Goal: Information Seeking & Learning: Find specific fact

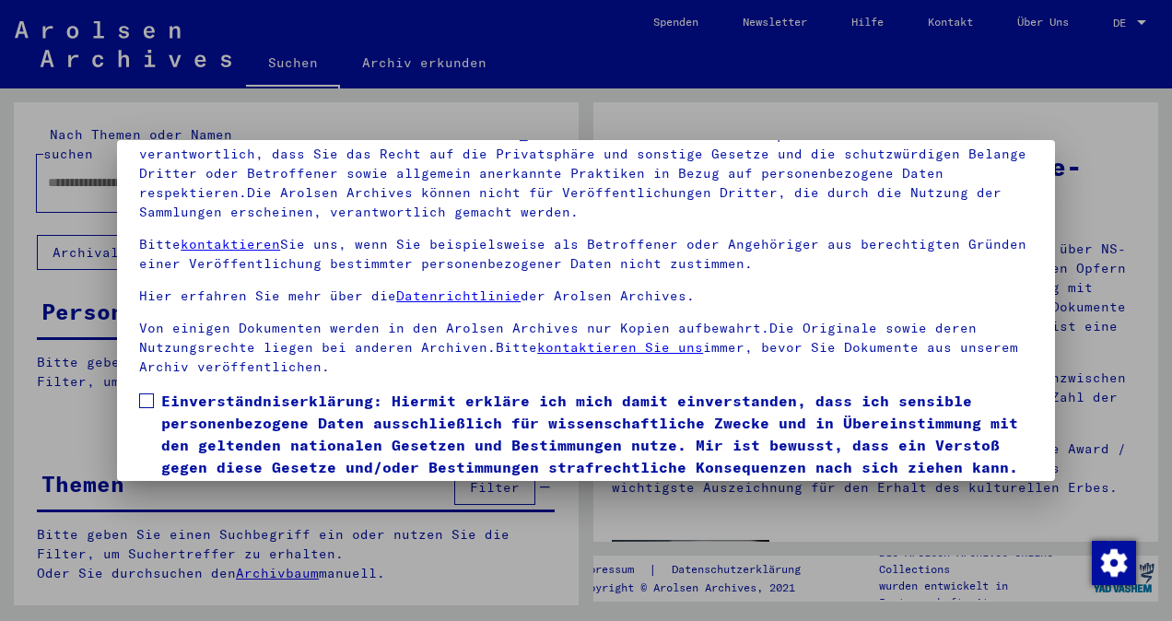
scroll to position [154, 0]
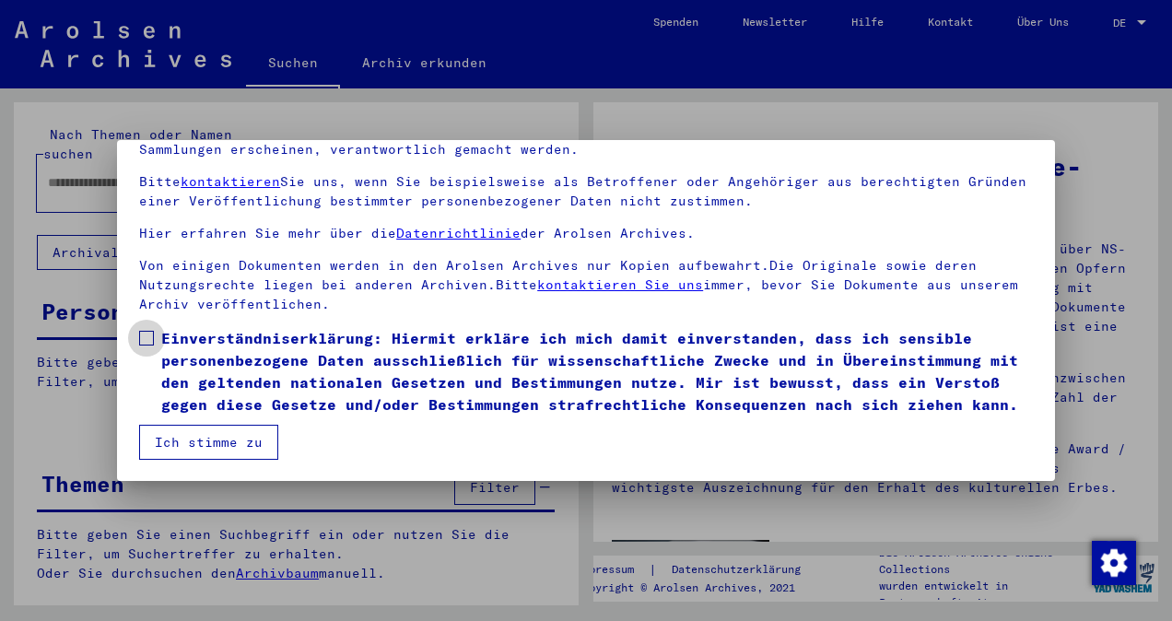
click at [149, 331] on span at bounding box center [146, 338] width 15 height 15
click at [223, 434] on button "Ich stimme zu" at bounding box center [208, 442] width 139 height 35
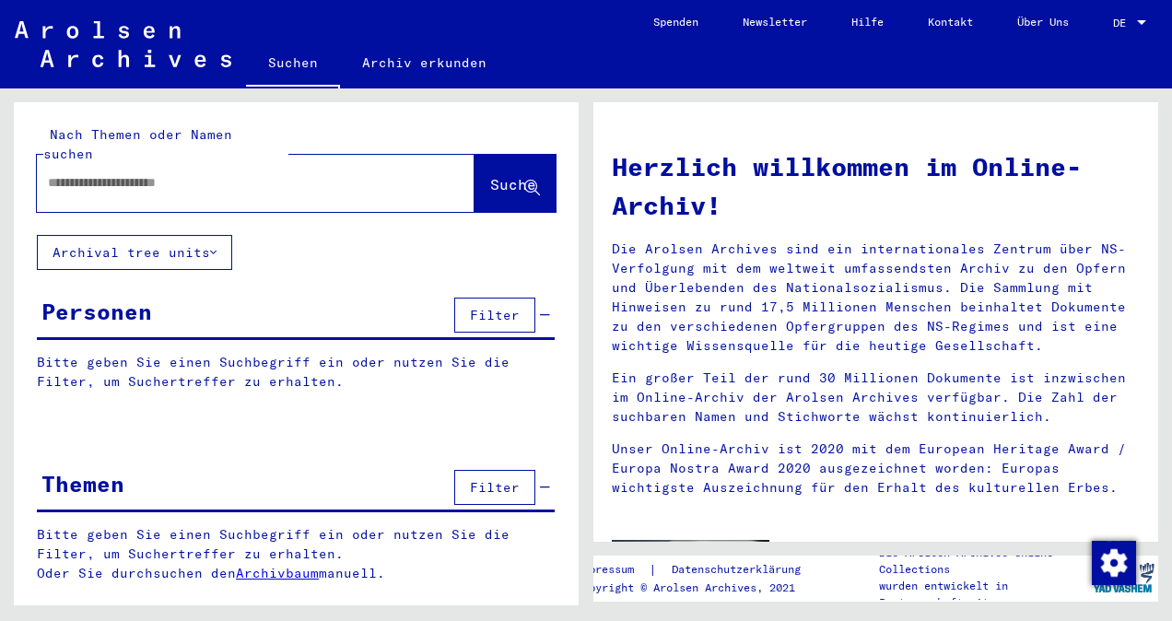
click at [192, 173] on div at bounding box center [228, 182] width 382 height 41
click at [173, 173] on div at bounding box center [228, 182] width 382 height 41
click at [192, 173] on input "text" at bounding box center [233, 182] width 371 height 19
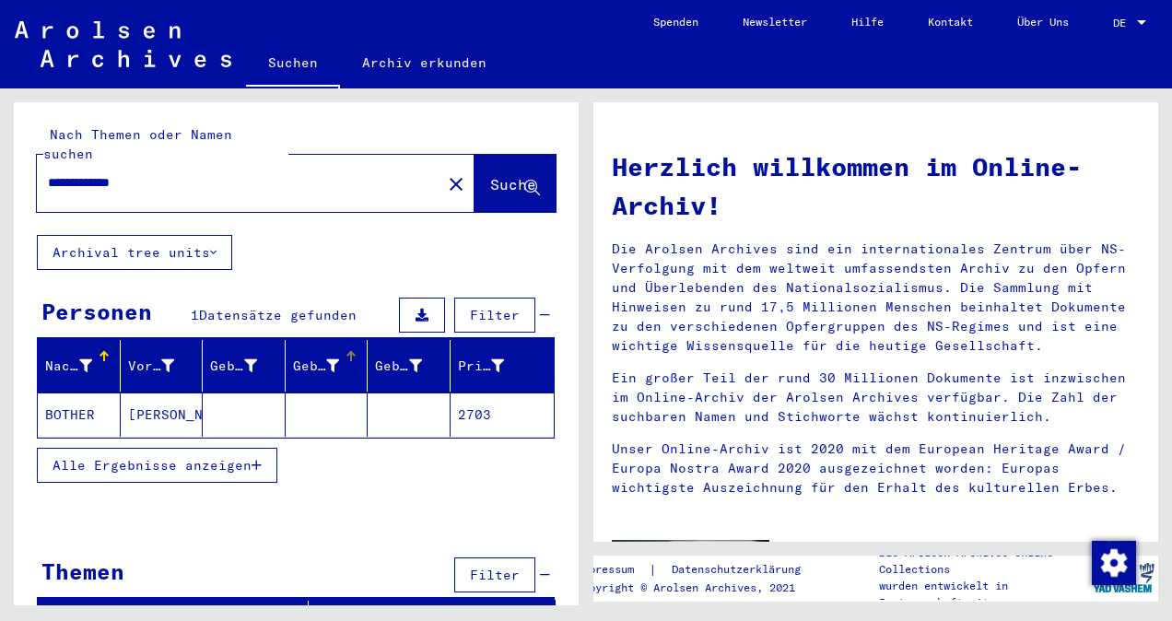
scroll to position [5, 0]
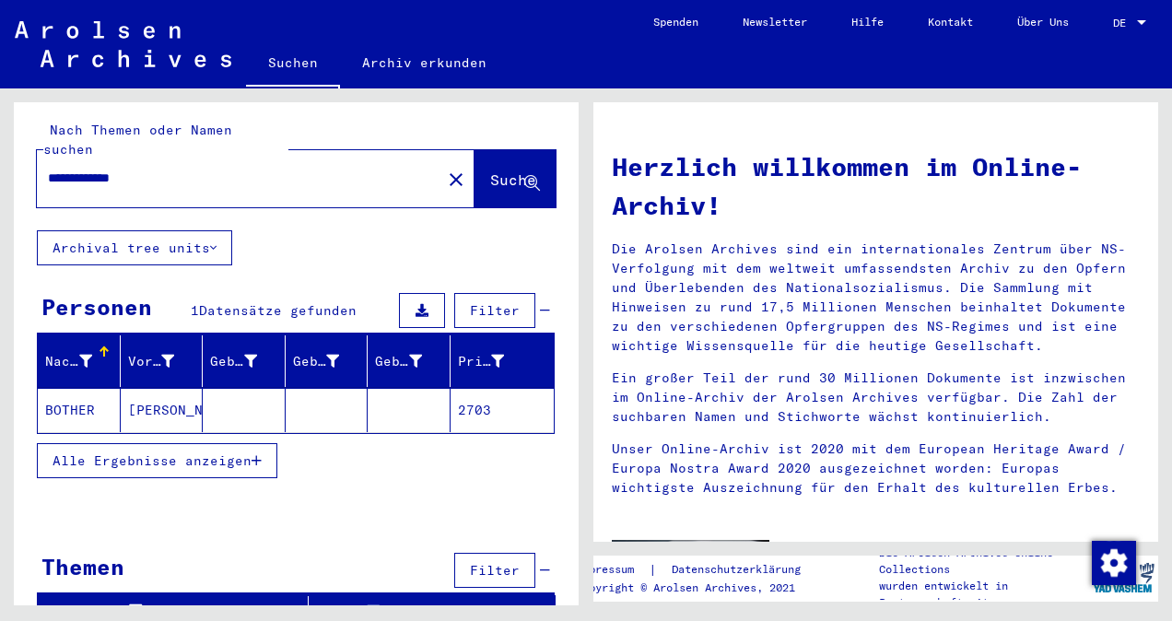
click at [90, 388] on mat-cell "BOTHER" at bounding box center [79, 410] width 83 height 44
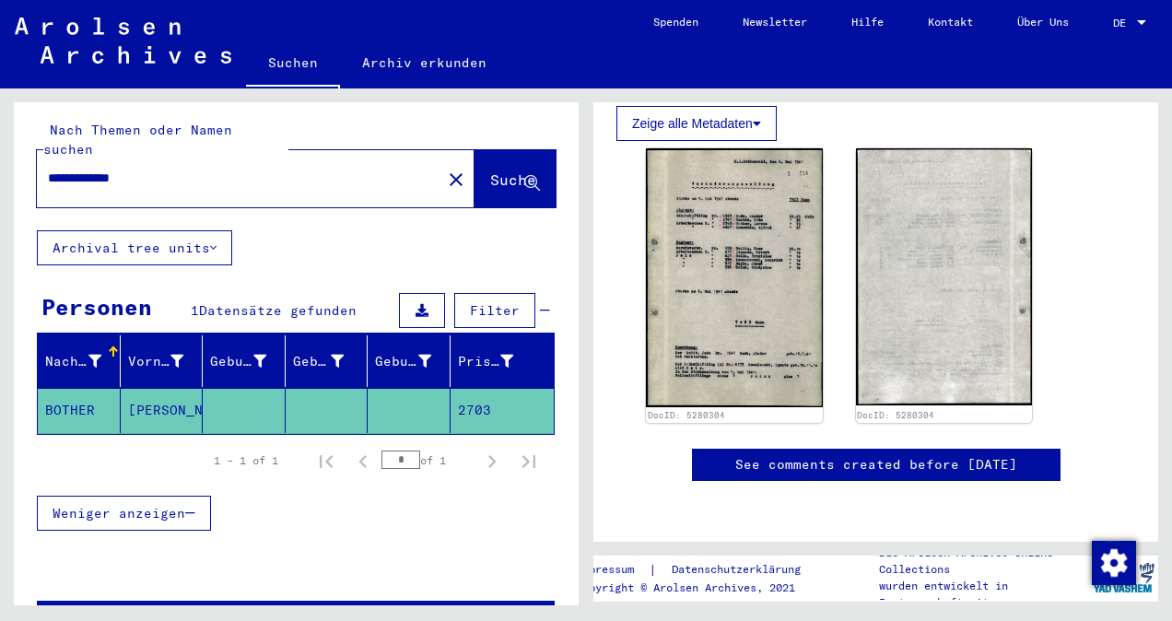
scroll to position [42, 0]
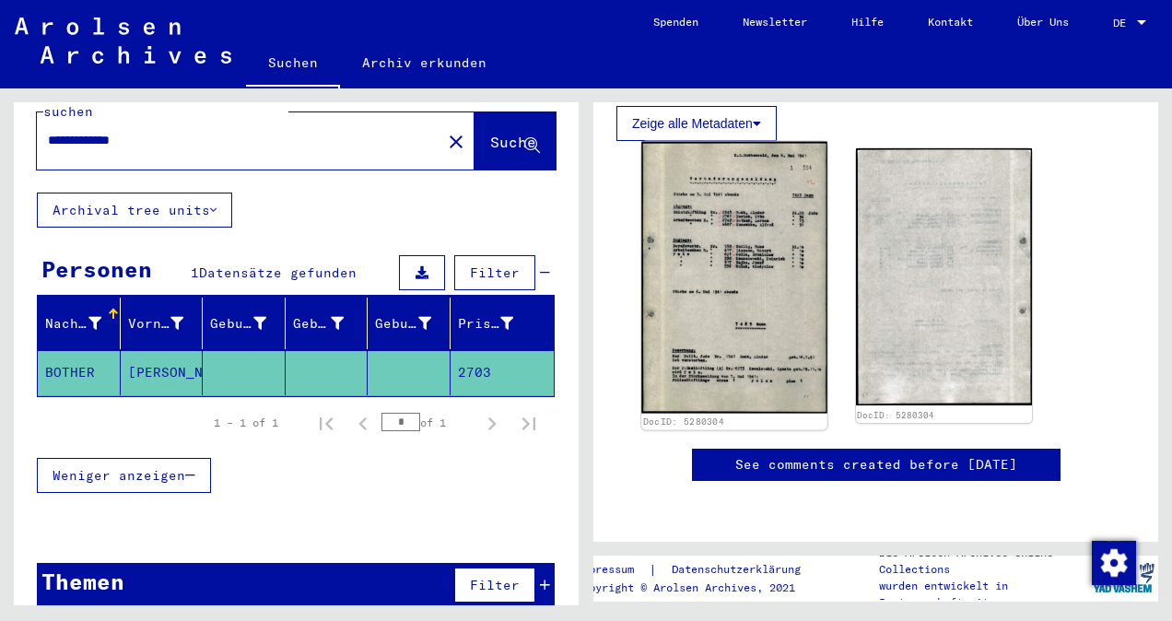
click at [794, 313] on img at bounding box center [733, 278] width 185 height 272
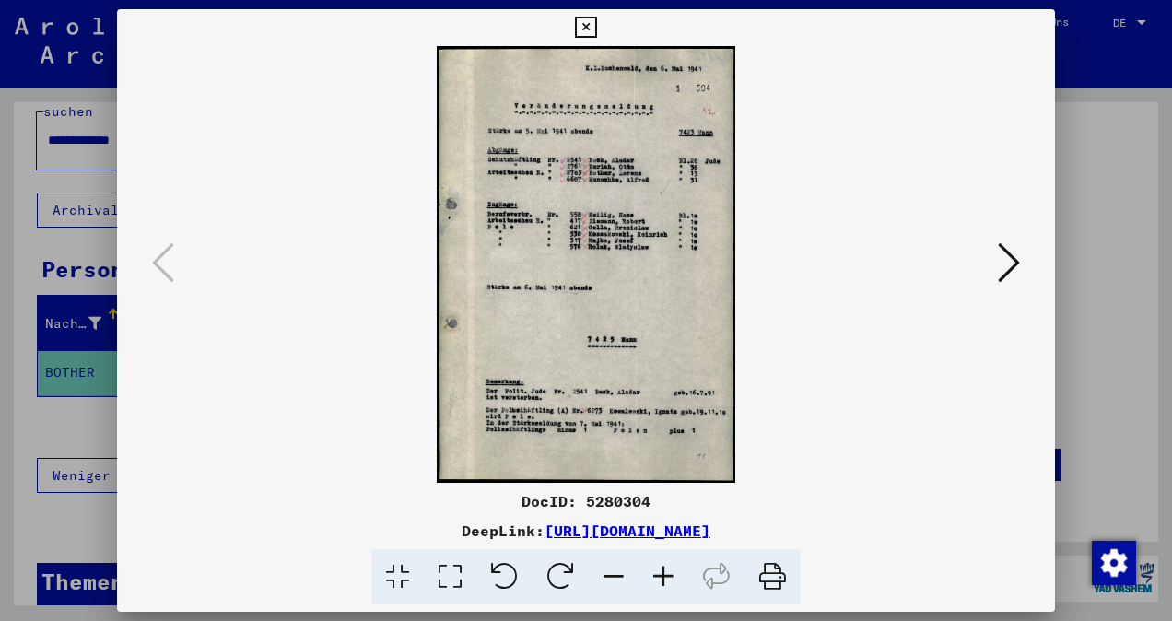
click at [671, 574] on icon at bounding box center [663, 577] width 50 height 56
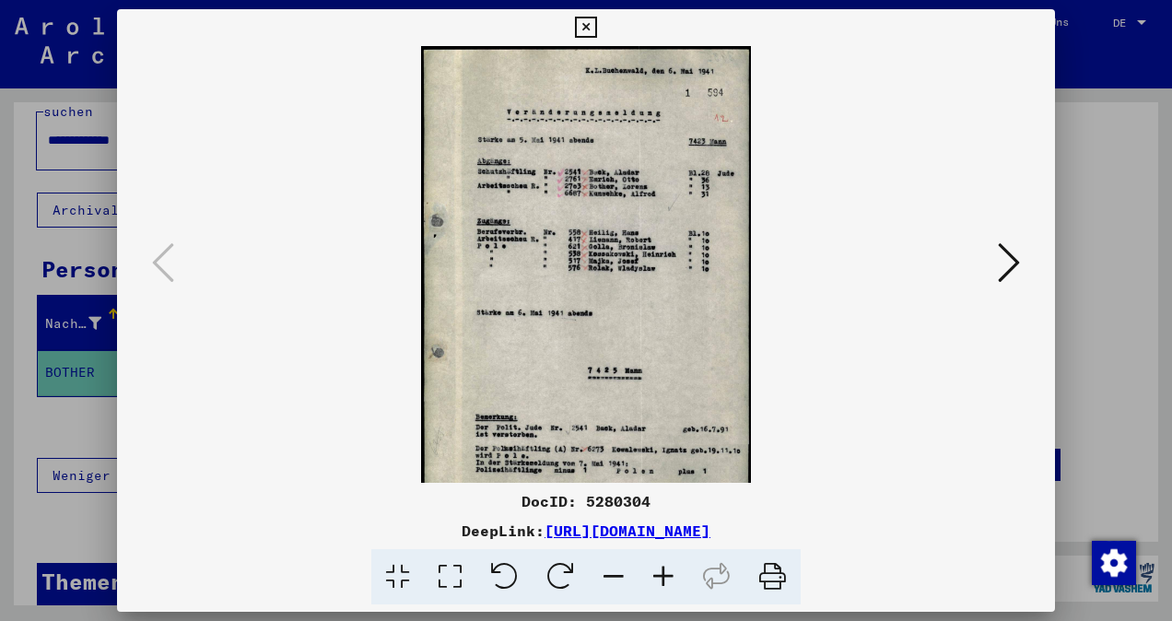
click at [671, 574] on icon at bounding box center [663, 577] width 50 height 56
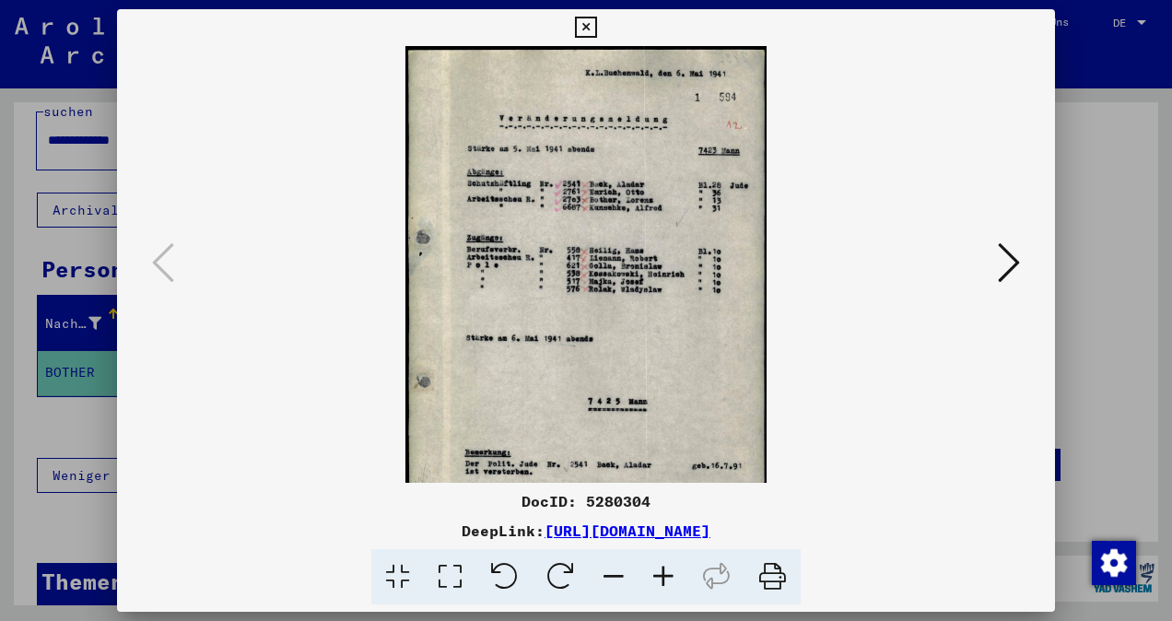
click at [671, 574] on icon at bounding box center [663, 577] width 50 height 56
click at [670, 574] on icon at bounding box center [663, 577] width 50 height 56
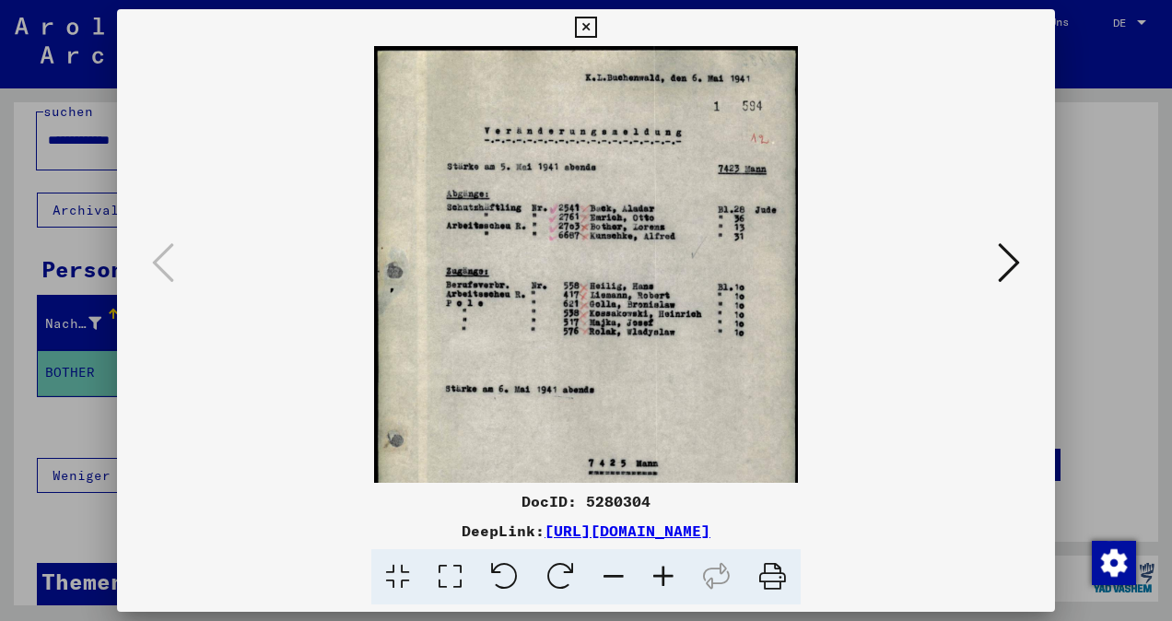
click at [670, 574] on icon at bounding box center [663, 577] width 50 height 56
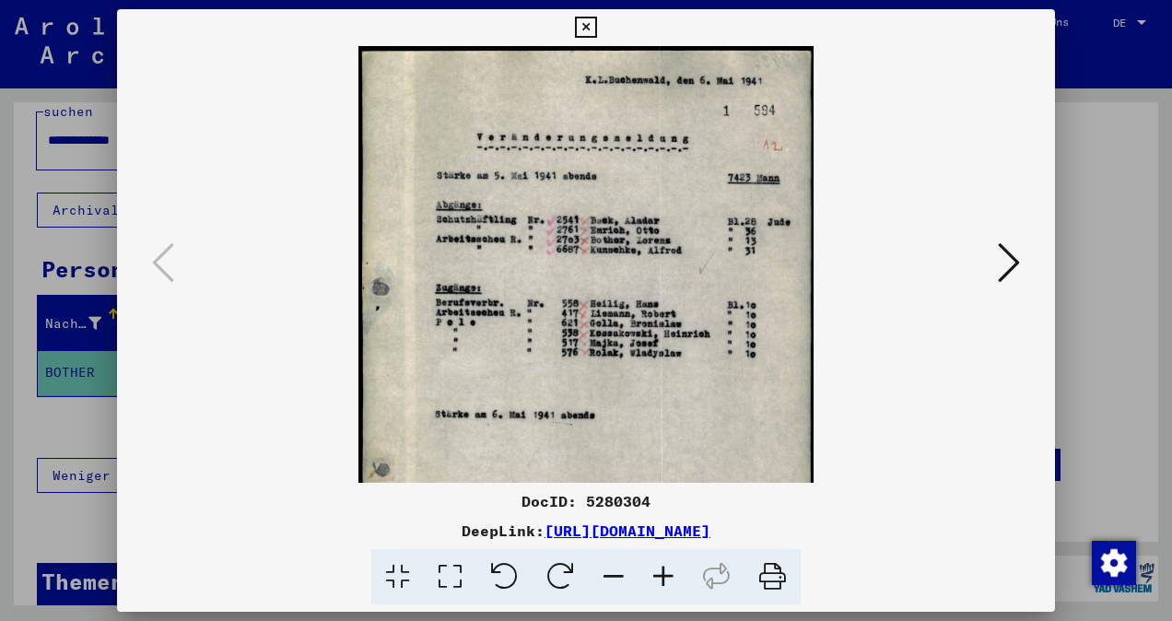
click at [668, 574] on icon at bounding box center [663, 577] width 50 height 56
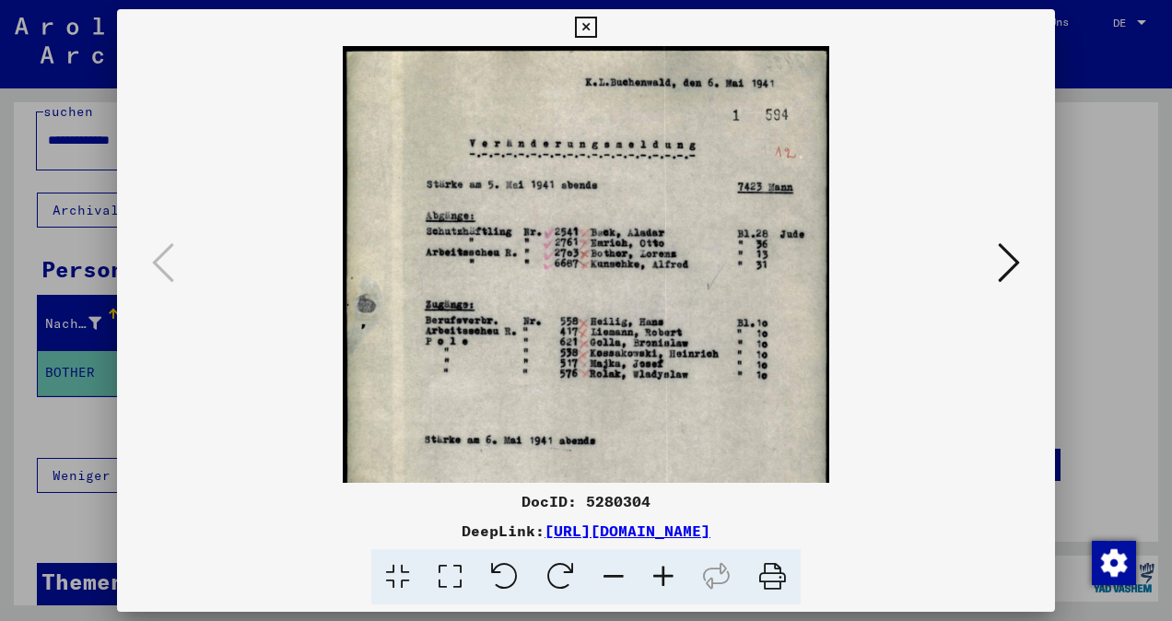
click at [665, 573] on icon at bounding box center [663, 577] width 50 height 56
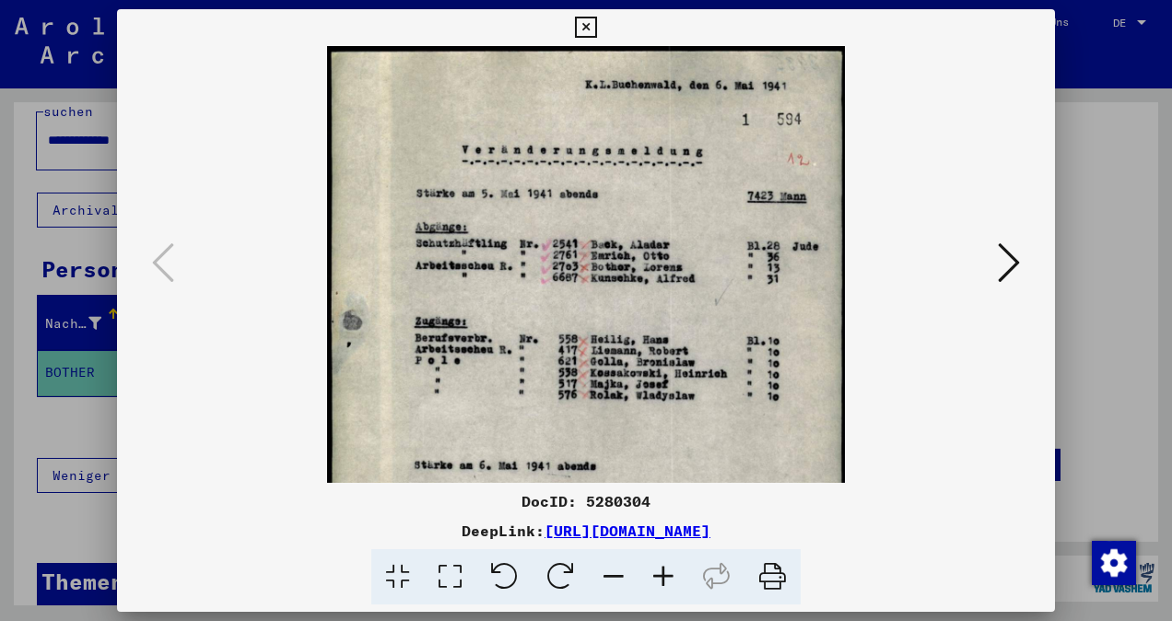
click at [665, 573] on icon at bounding box center [663, 577] width 50 height 56
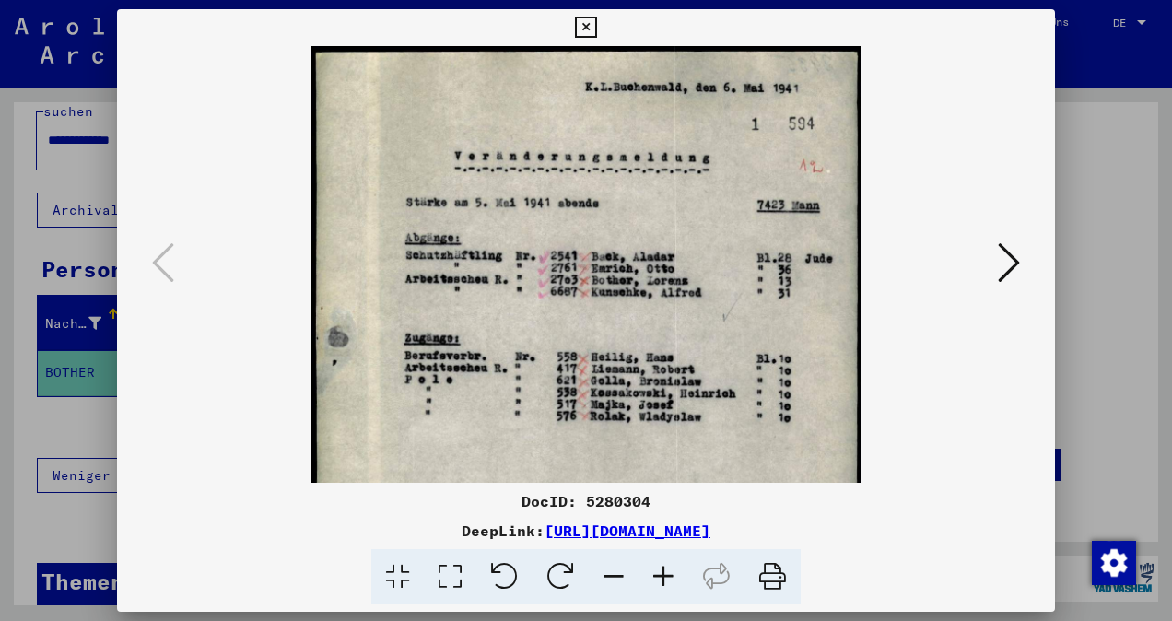
click at [665, 569] on icon at bounding box center [663, 577] width 50 height 56
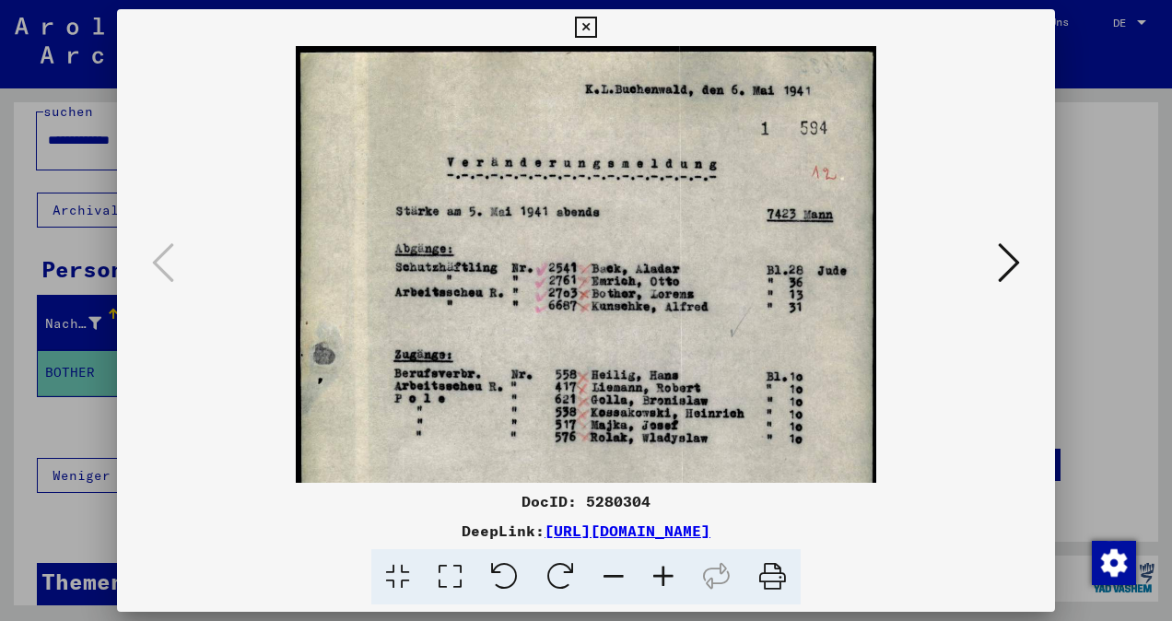
click at [665, 569] on icon at bounding box center [663, 577] width 50 height 56
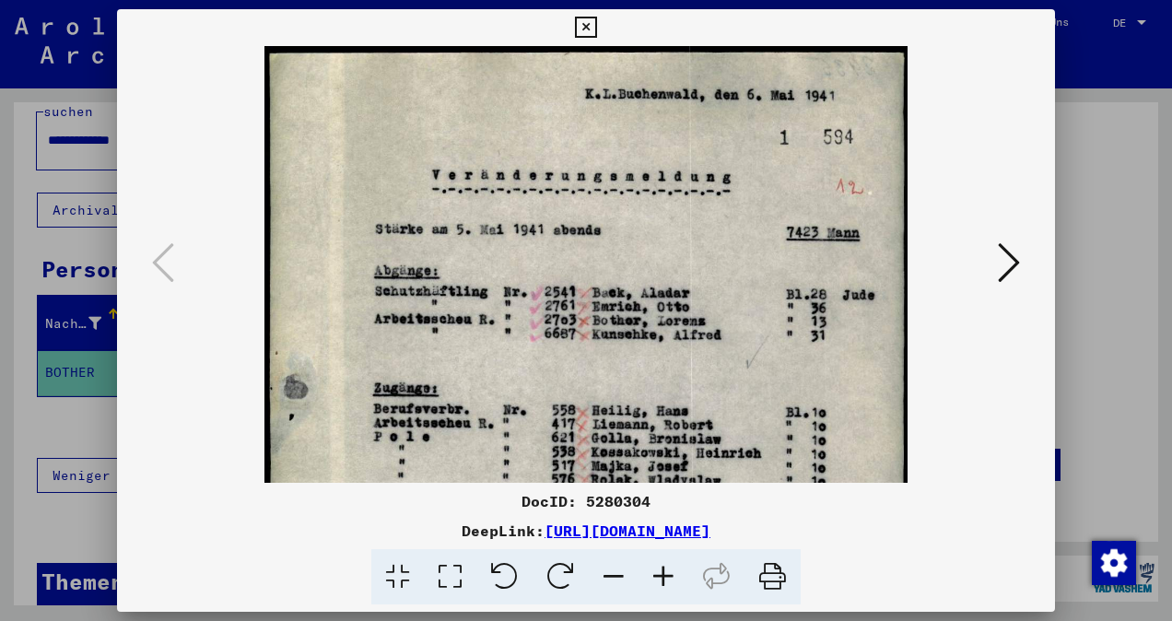
click at [663, 568] on icon at bounding box center [663, 577] width 50 height 56
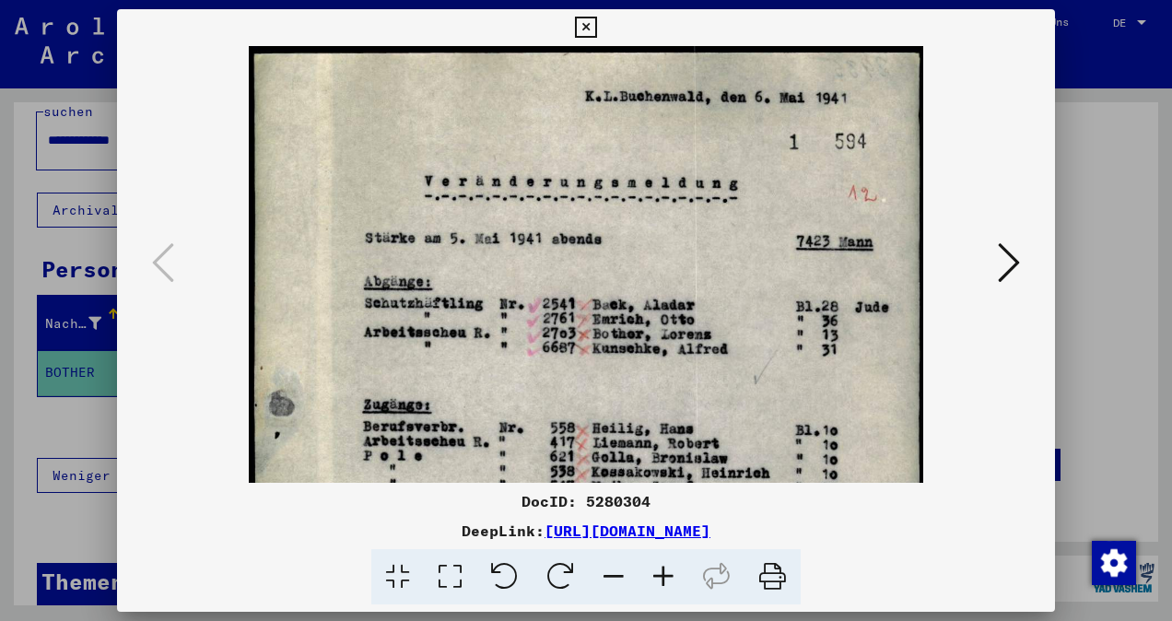
click at [663, 568] on icon at bounding box center [663, 577] width 50 height 56
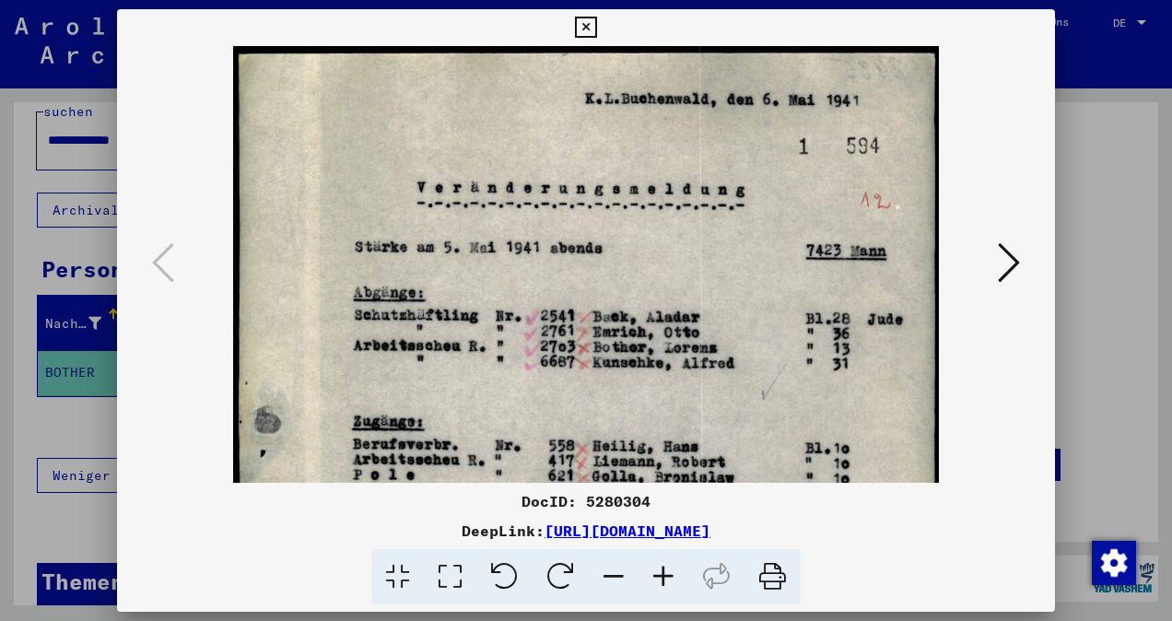
click at [663, 568] on icon at bounding box center [663, 577] width 50 height 56
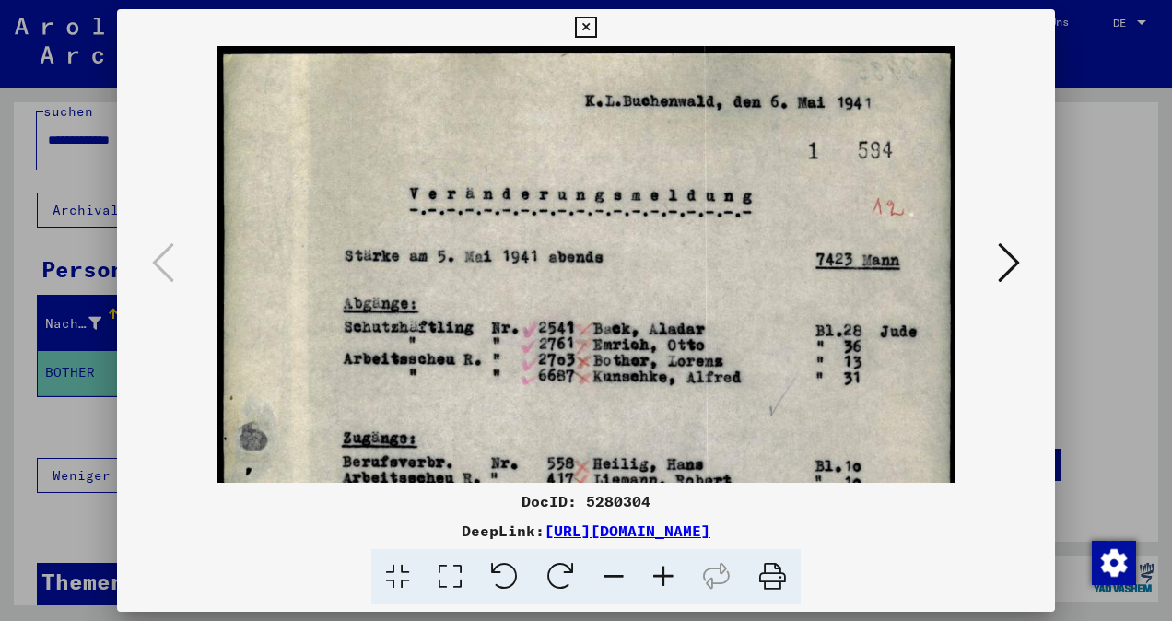
click at [663, 568] on icon at bounding box center [663, 577] width 50 height 56
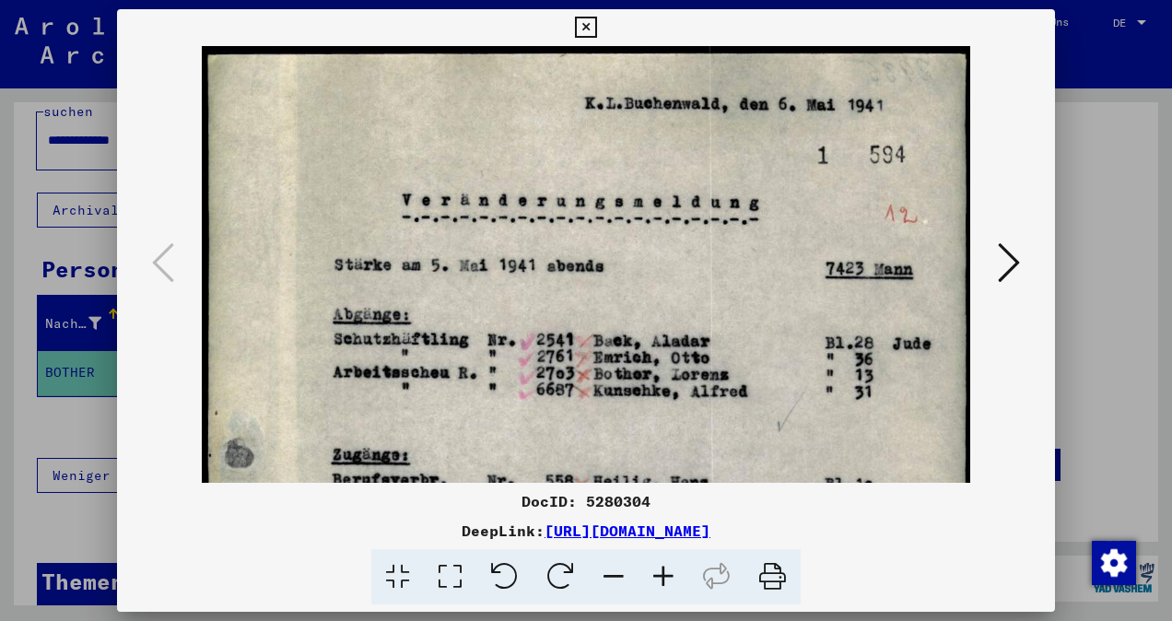
click at [662, 567] on icon at bounding box center [663, 577] width 50 height 56
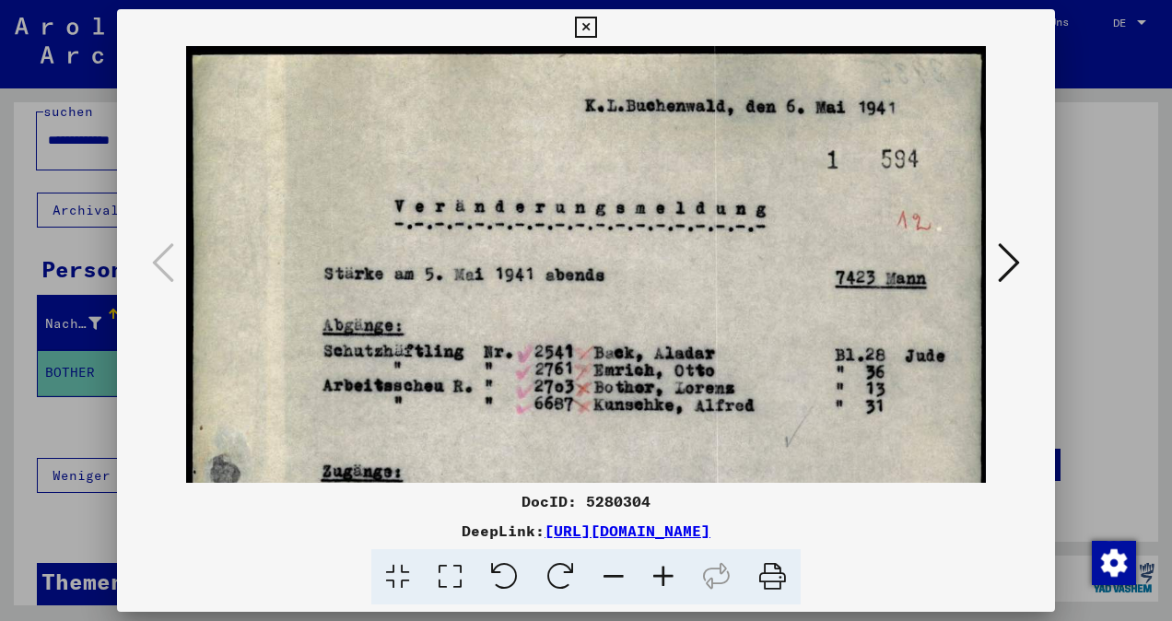
click at [662, 567] on icon at bounding box center [663, 577] width 50 height 56
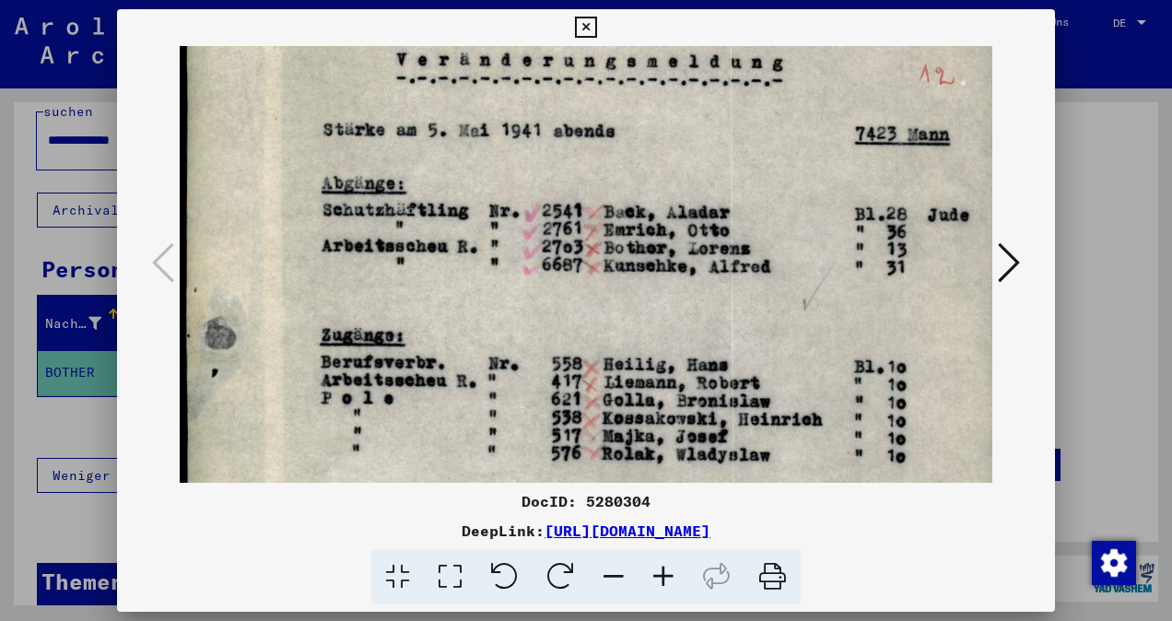
scroll to position [155, 0]
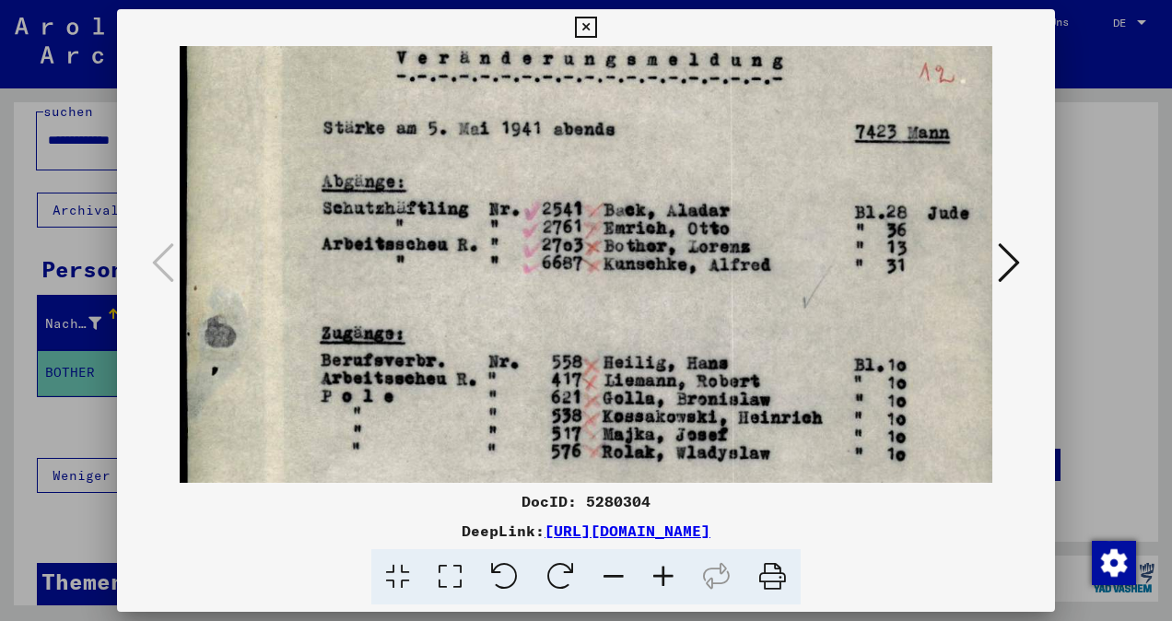
drag, startPoint x: 725, startPoint y: 293, endPoint x: 740, endPoint y: 141, distance: 152.7
click at [740, 141] on img at bounding box center [595, 501] width 831 height 1220
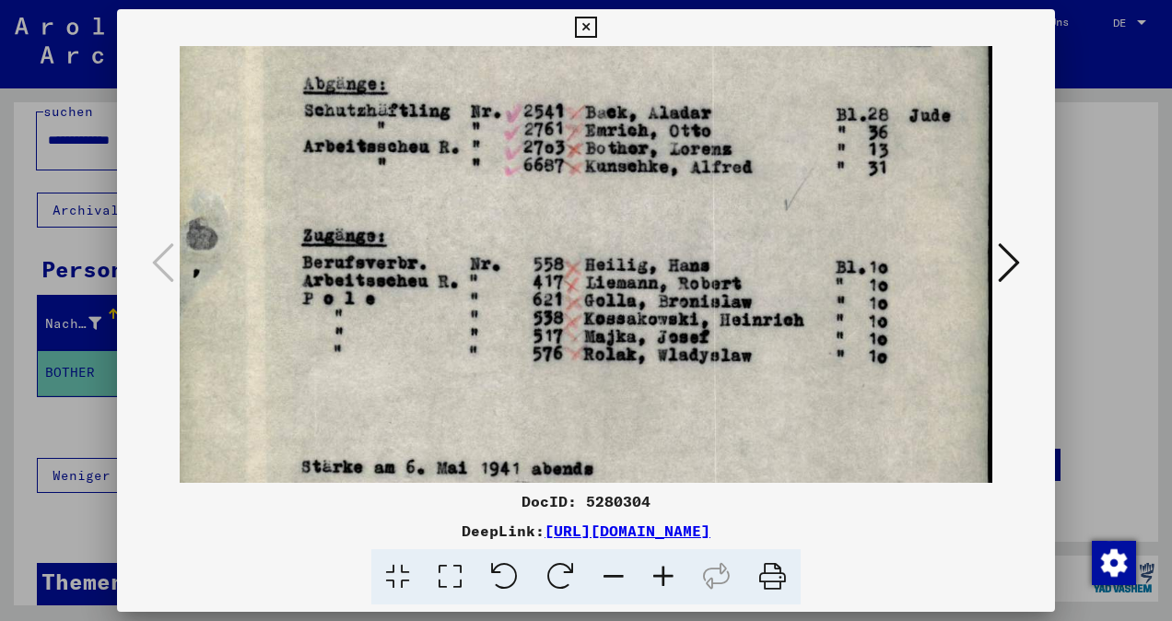
scroll to position [254, 19]
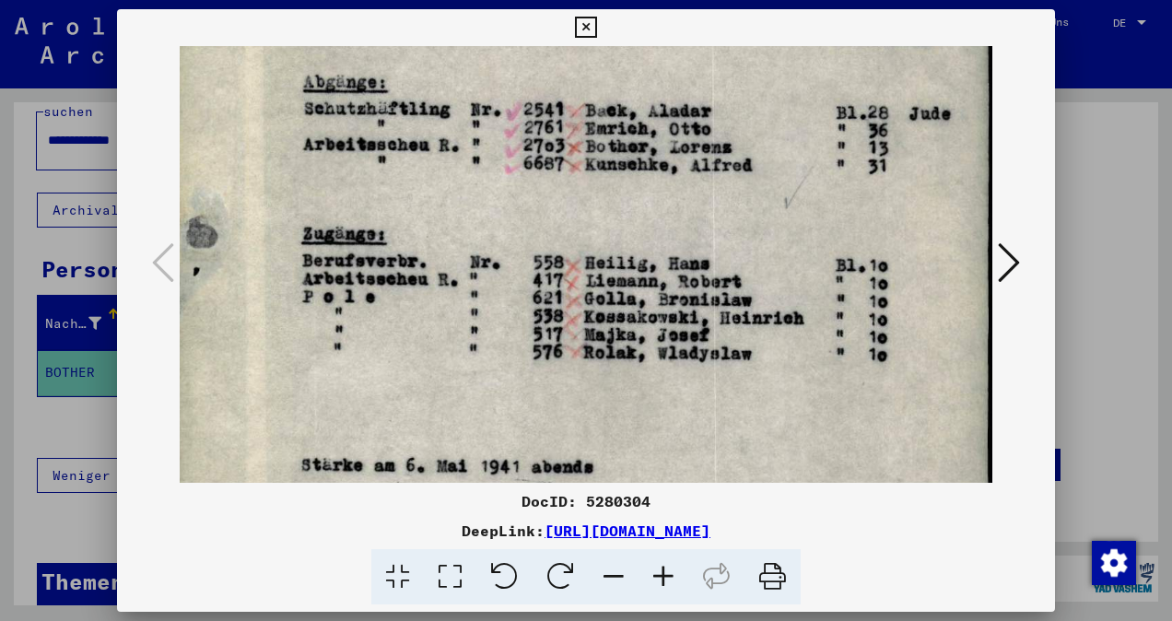
drag, startPoint x: 757, startPoint y: 272, endPoint x: 641, endPoint y: 175, distance: 151.1
click at [641, 175] on img at bounding box center [576, 402] width 831 height 1220
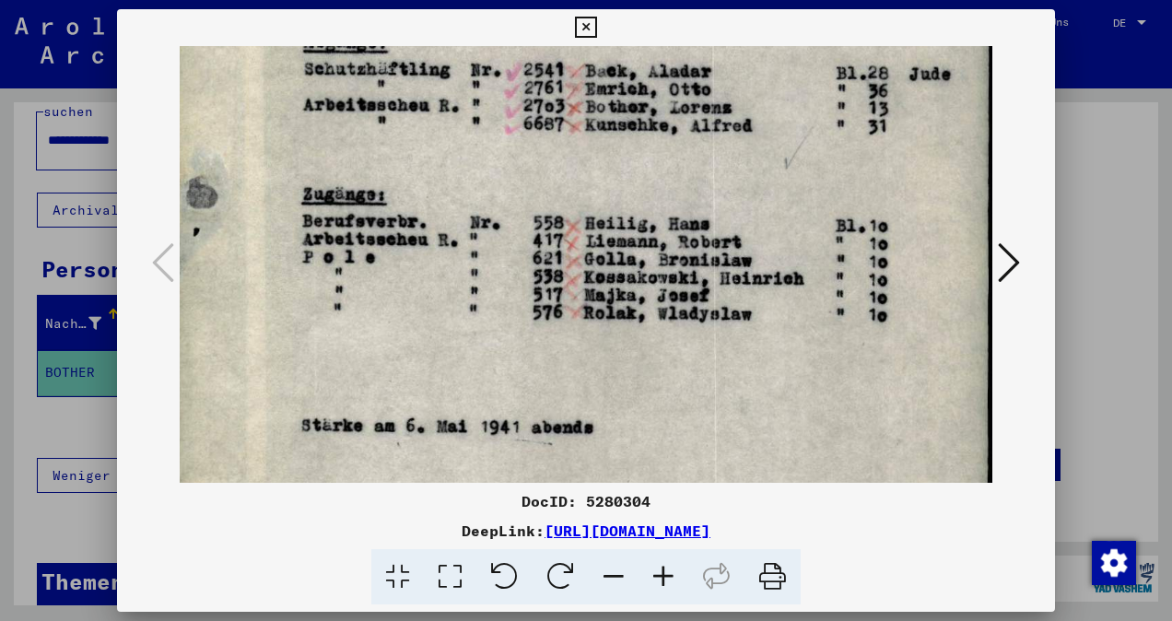
scroll to position [297, 19]
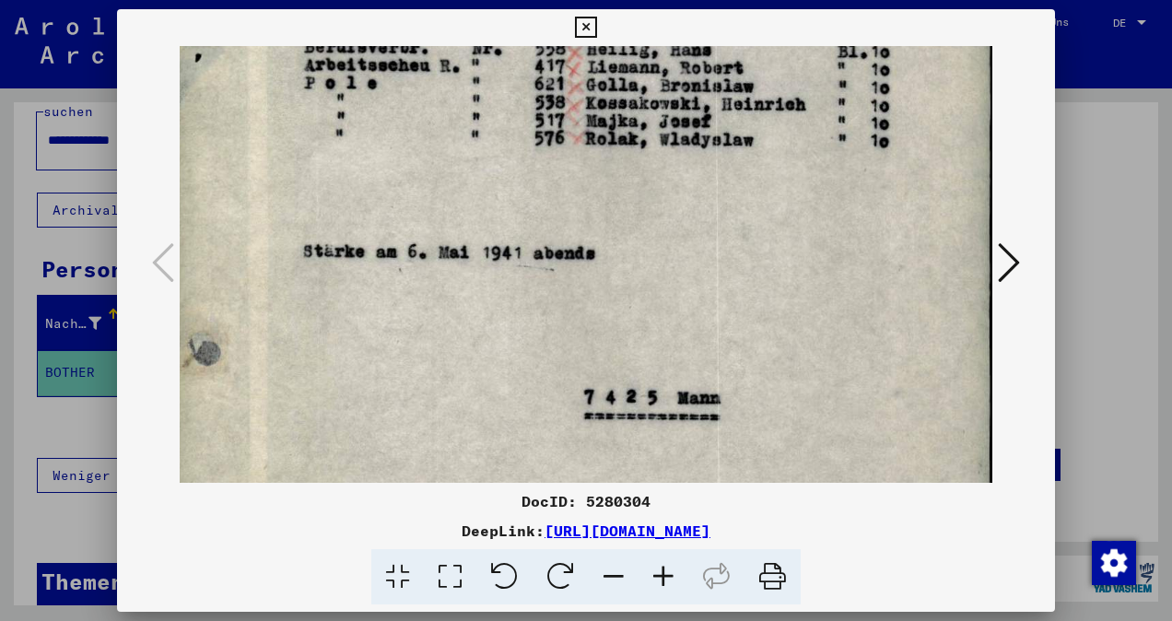
drag, startPoint x: 587, startPoint y: 269, endPoint x: 585, endPoint y: 75, distance: 194.4
click at [585, 75] on img at bounding box center [578, 188] width 831 height 1220
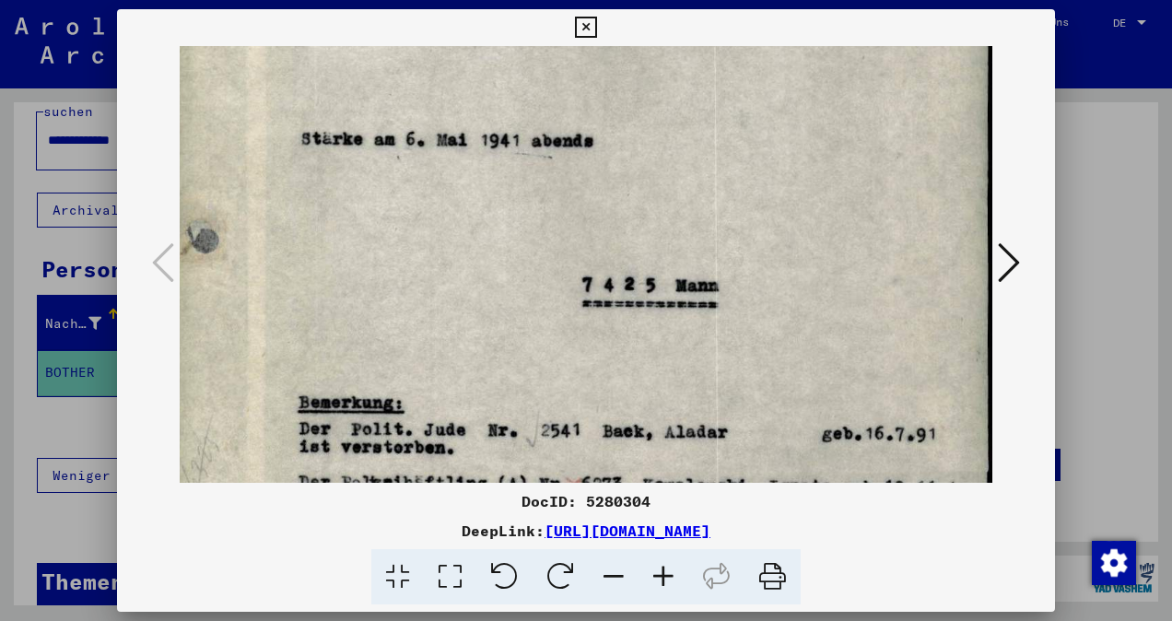
drag, startPoint x: 581, startPoint y: 212, endPoint x: 572, endPoint y: 103, distance: 109.1
click at [572, 103] on img at bounding box center [576, 76] width 831 height 1220
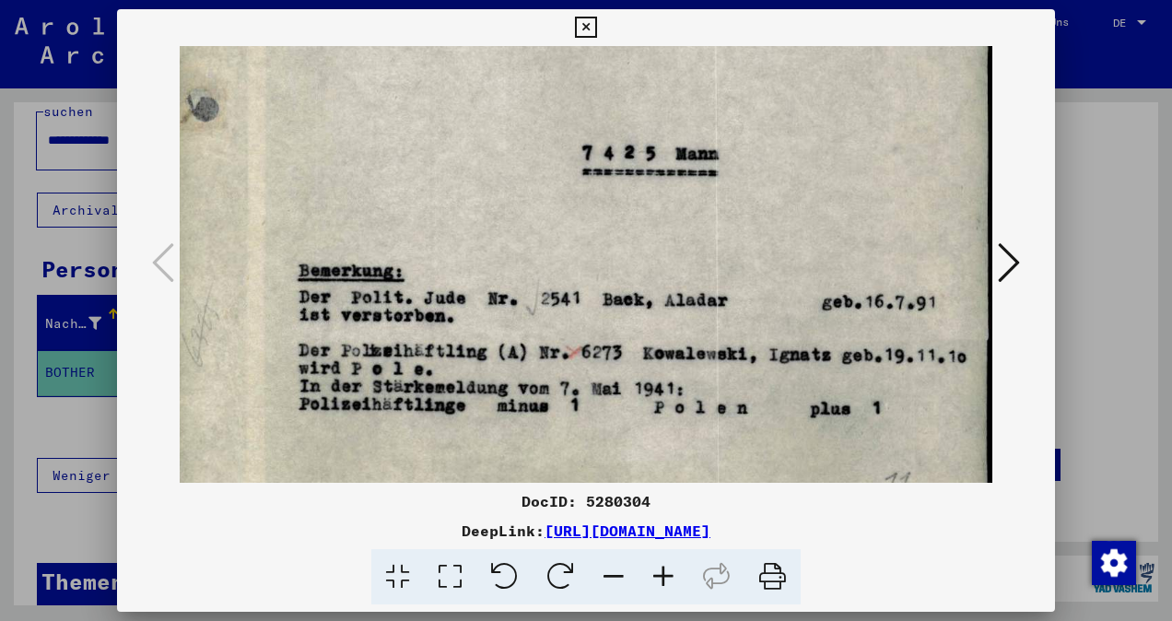
scroll to position [713, 19]
drag, startPoint x: 581, startPoint y: 262, endPoint x: 559, endPoint y: 132, distance: 131.7
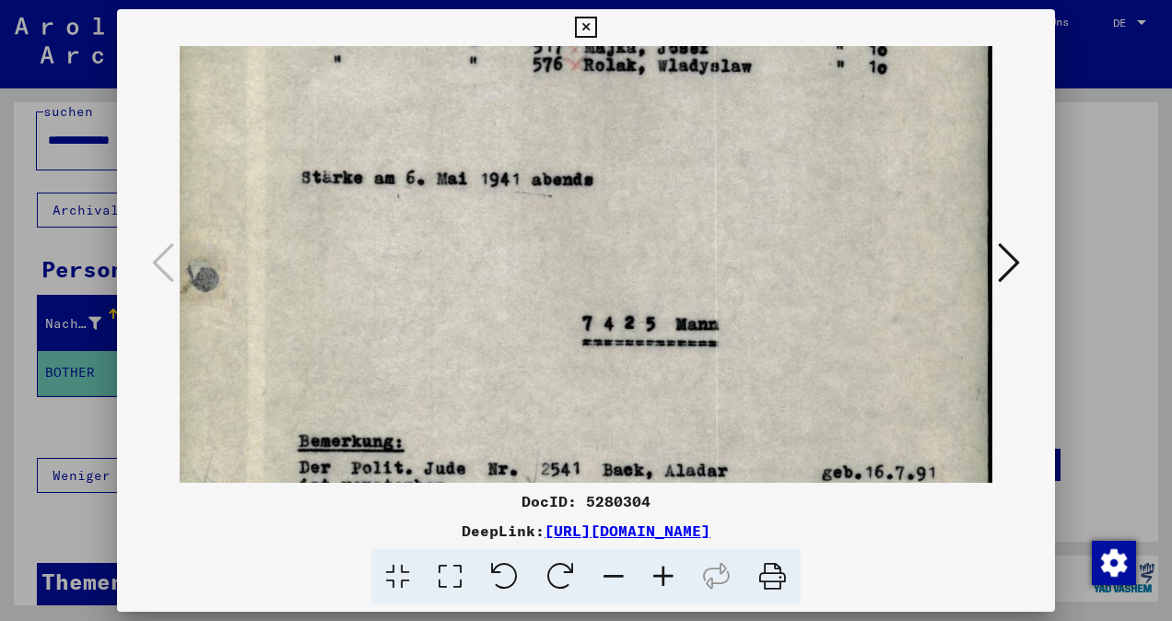
drag, startPoint x: 545, startPoint y: 300, endPoint x: 515, endPoint y: 418, distance: 121.8
click at [515, 418] on img at bounding box center [576, 114] width 831 height 1220
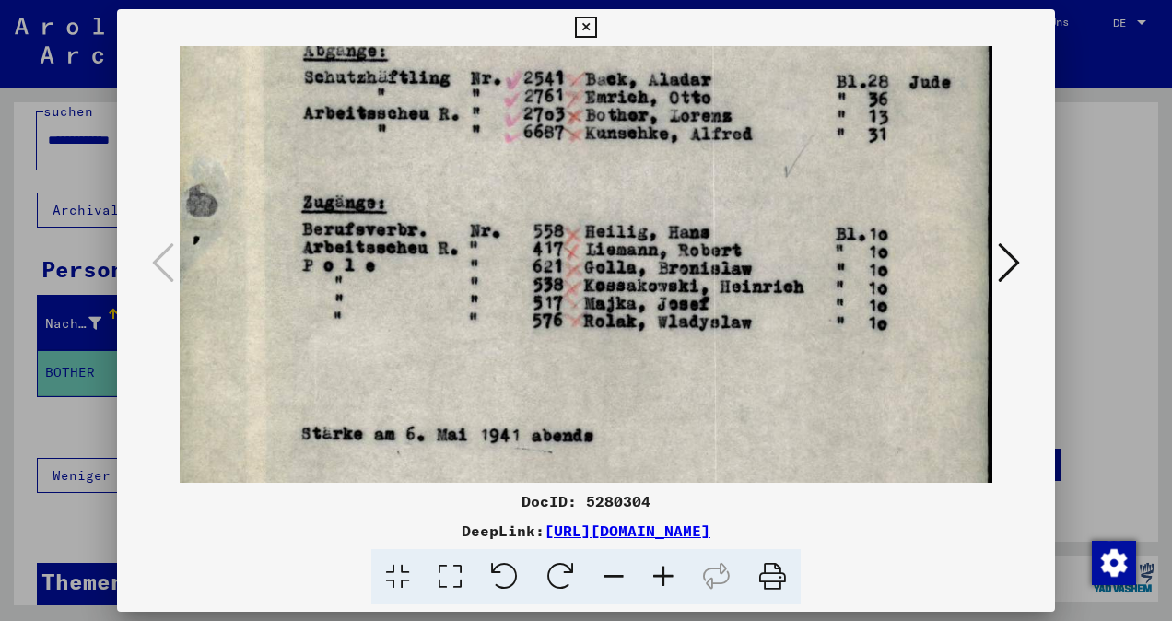
drag, startPoint x: 647, startPoint y: 227, endPoint x: 617, endPoint y: 485, distance: 259.6
click at [617, 485] on div "DocID: 5280304 DeepLink: [URL][DOMAIN_NAME]" at bounding box center [586, 307] width 938 height 596
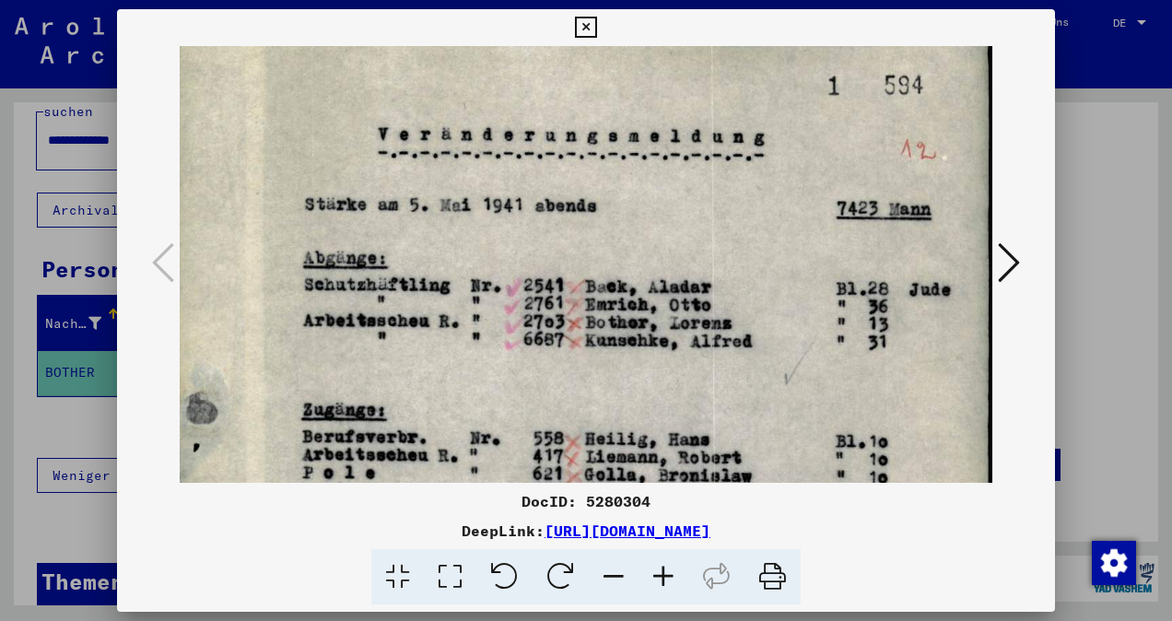
drag, startPoint x: 747, startPoint y: 223, endPoint x: 672, endPoint y: 432, distance: 222.3
click at [672, 432] on img at bounding box center [576, 578] width 831 height 1220
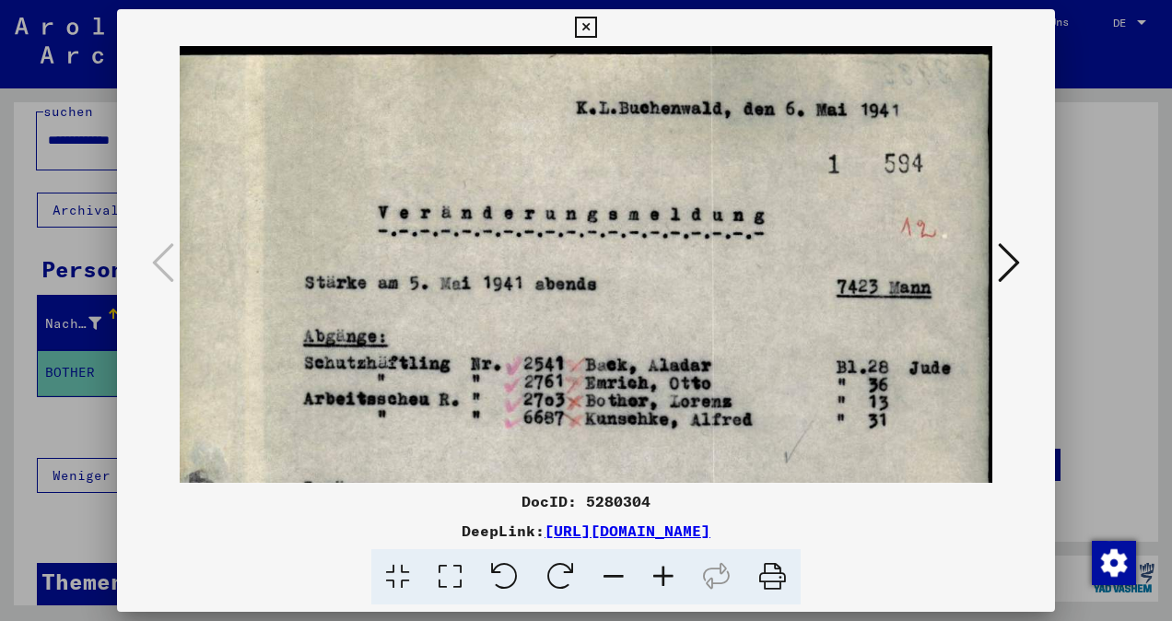
drag, startPoint x: 785, startPoint y: 181, endPoint x: 721, endPoint y: 345, distance: 176.7
drag, startPoint x: 770, startPoint y: 399, endPoint x: 708, endPoint y: 414, distance: 63.5
click at [591, 27] on icon at bounding box center [585, 28] width 21 height 22
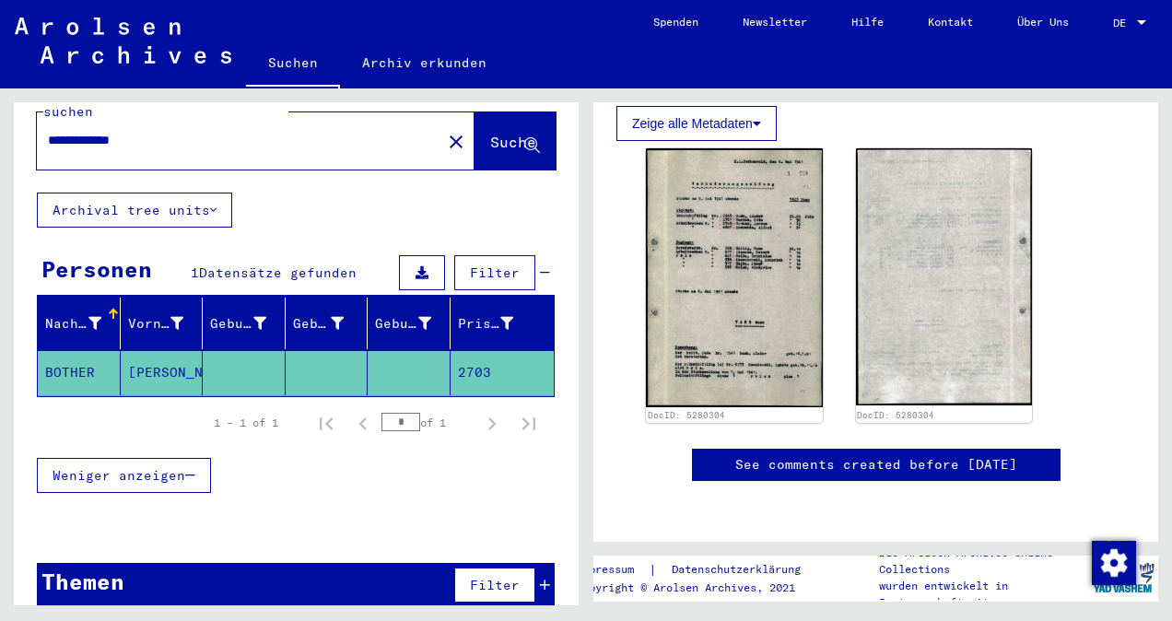
scroll to position [0, 0]
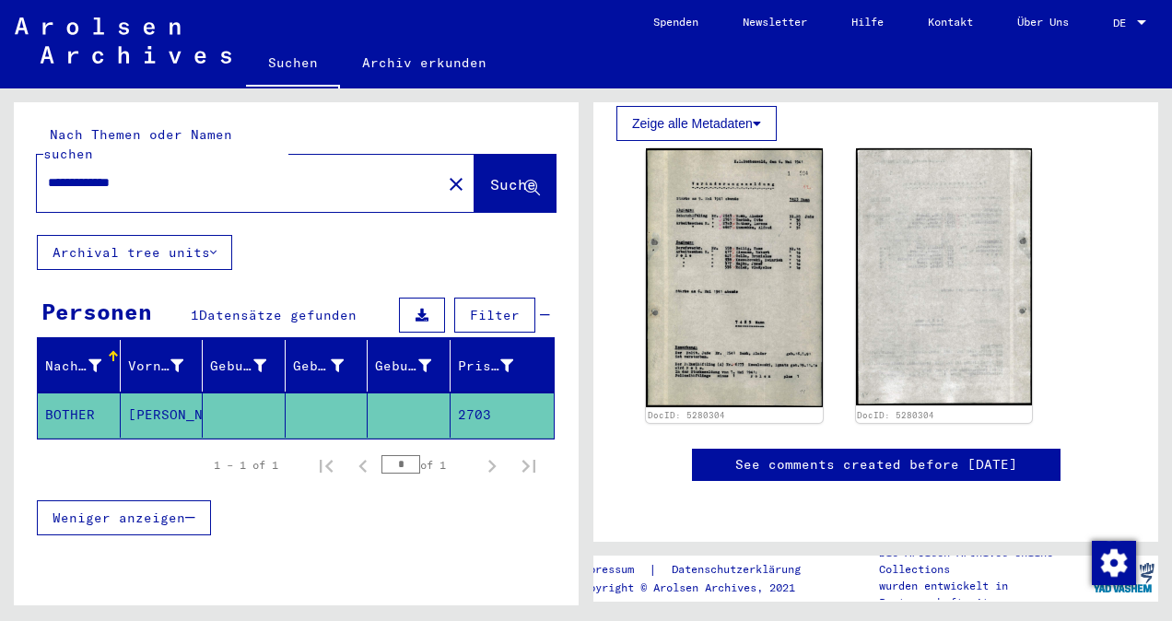
drag, startPoint x: 104, startPoint y: 168, endPoint x: -4, endPoint y: 157, distance: 108.3
click at [0, 157] on html "**********" at bounding box center [586, 310] width 1172 height 621
type input "******"
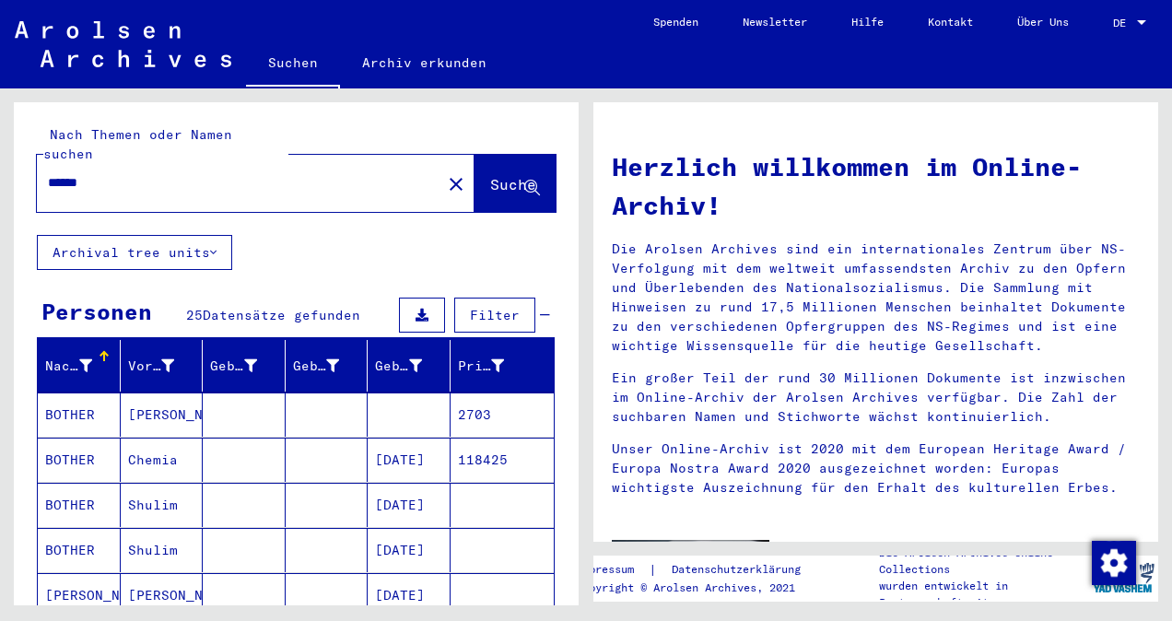
scroll to position [92, 0]
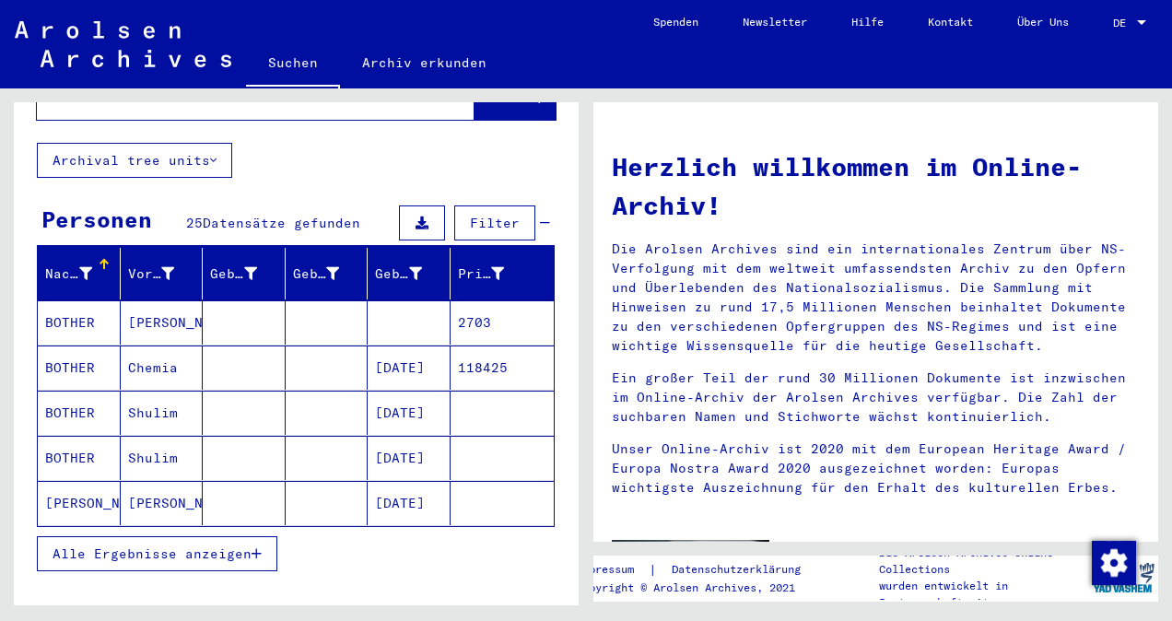
click at [400, 394] on mat-cell "[DATE]" at bounding box center [409, 413] width 83 height 44
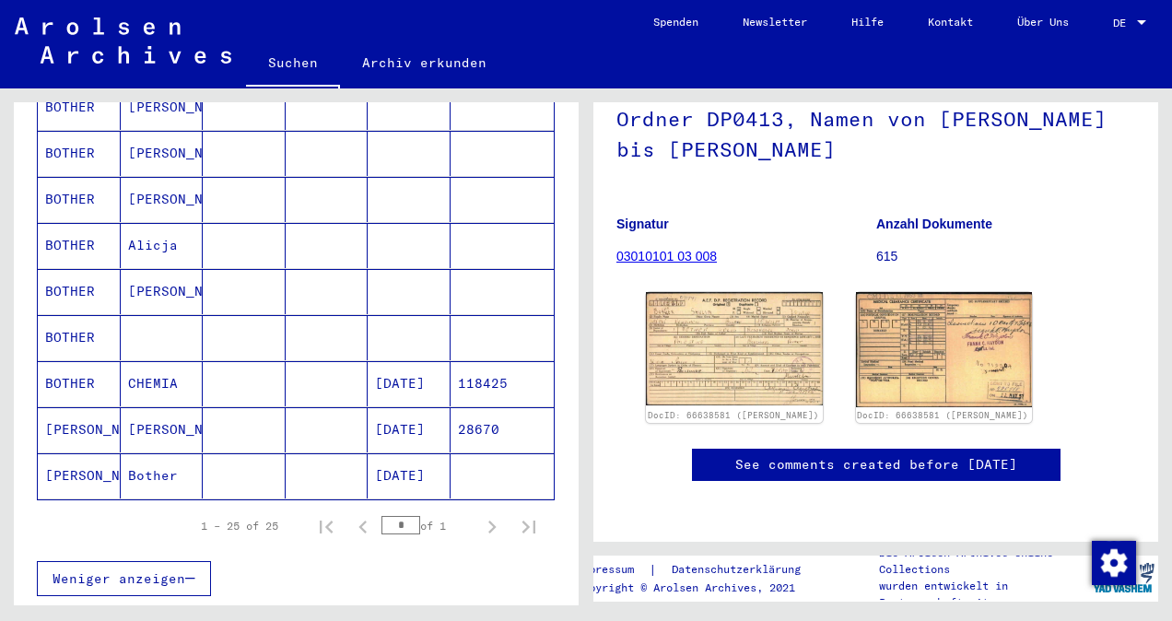
scroll to position [1197, 0]
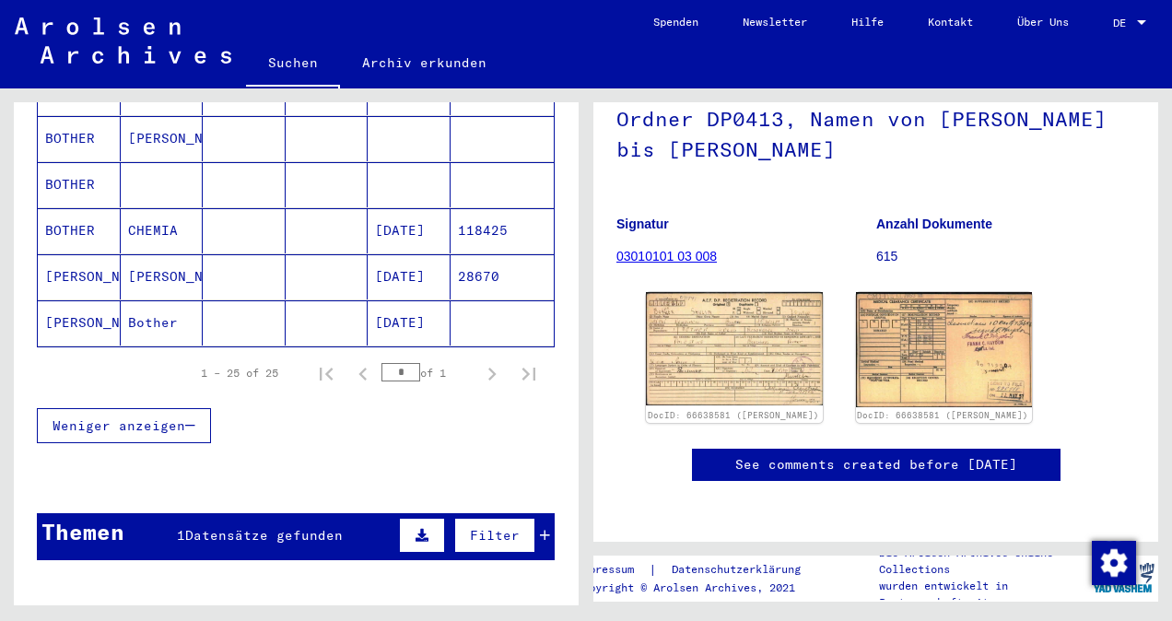
click at [308, 527] on span "Datensätze gefunden" at bounding box center [264, 535] width 158 height 17
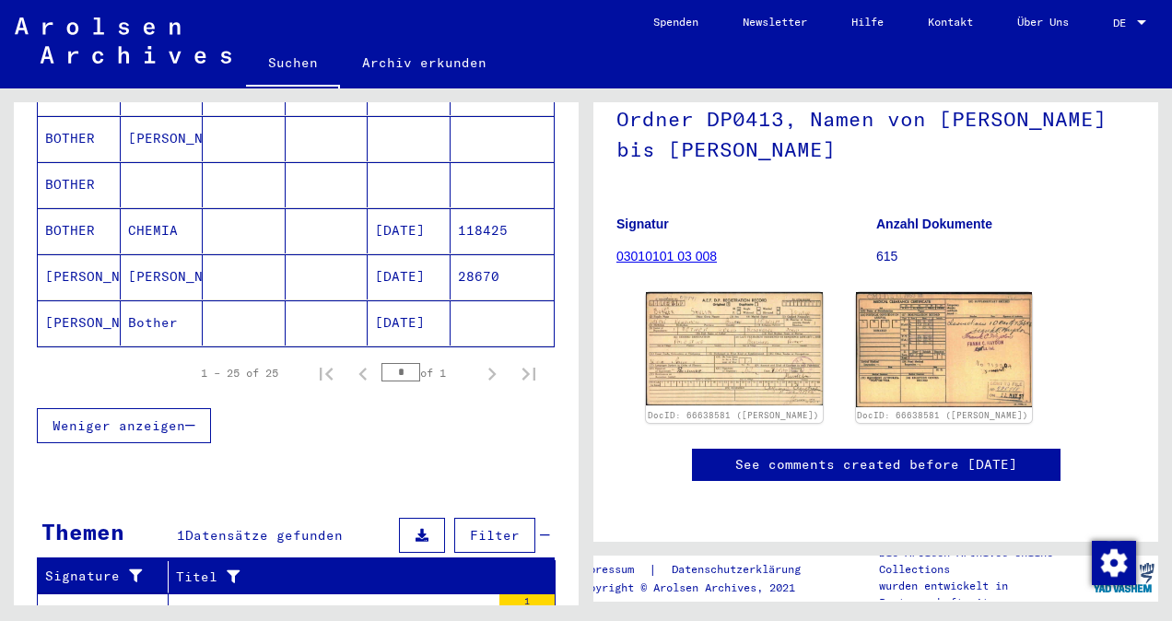
scroll to position [1284, 0]
